Goal: Task Accomplishment & Management: Manage account settings

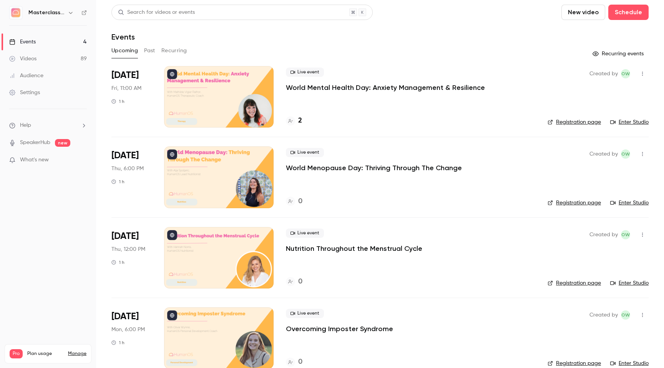
click at [75, 351] on link "Manage" at bounding box center [77, 354] width 18 height 6
